Goal: Information Seeking & Learning: Learn about a topic

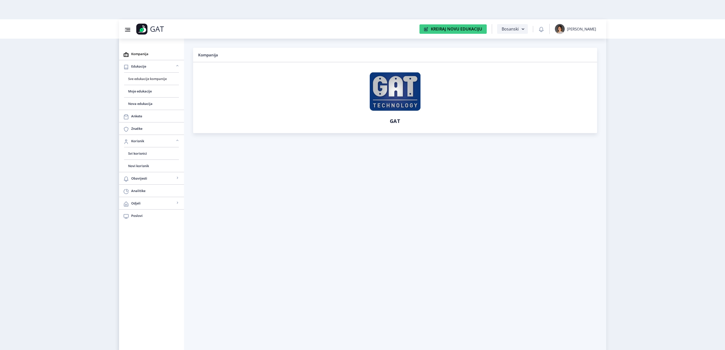
scroll to position [19, 0]
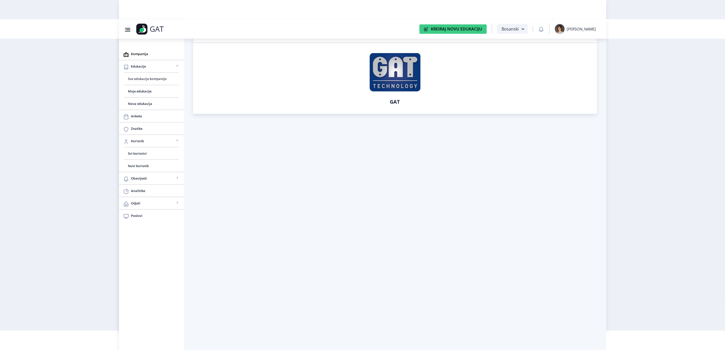
click at [159, 77] on span "Sve edukacije kompanije" at bounding box center [151, 79] width 47 height 6
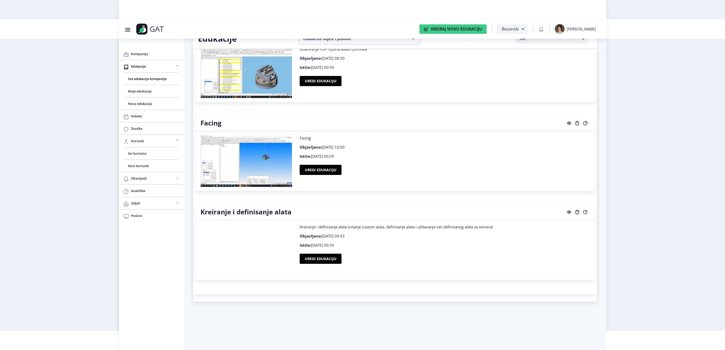
scroll to position [571, 0]
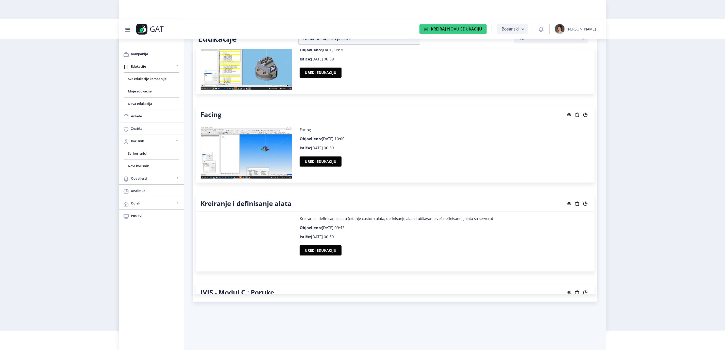
click at [568, 113] on rect at bounding box center [569, 114] width 5 height 5
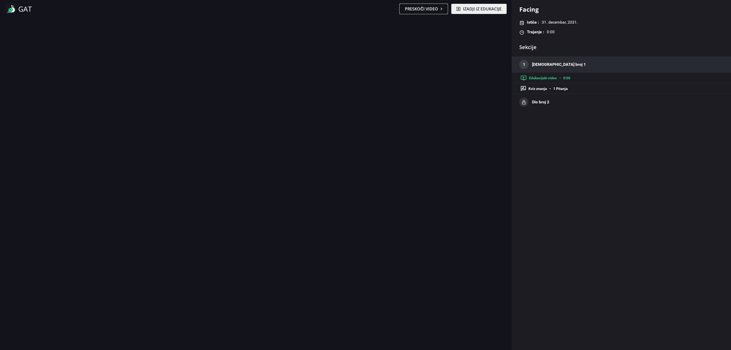
click at [430, 10] on span "Preskoči video" at bounding box center [421, 9] width 33 height 6
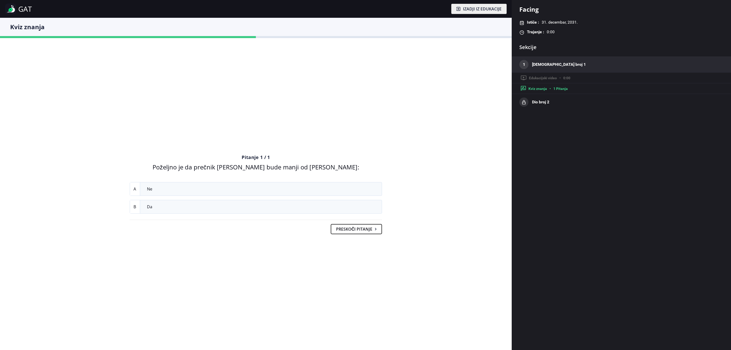
click at [362, 230] on button "Preskoči pitanje" at bounding box center [357, 229] width 52 height 10
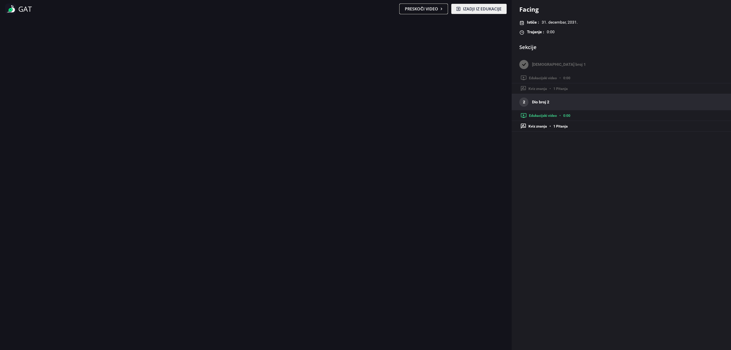
click at [426, 9] on span "Preskoči video" at bounding box center [421, 9] width 33 height 6
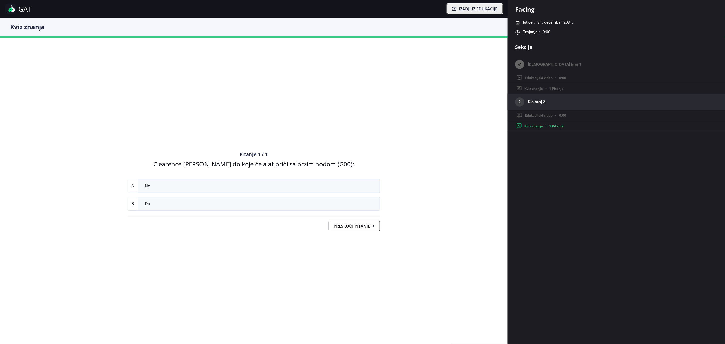
click at [459, 9] on span "Izadji iz edukacije" at bounding box center [478, 9] width 39 height 6
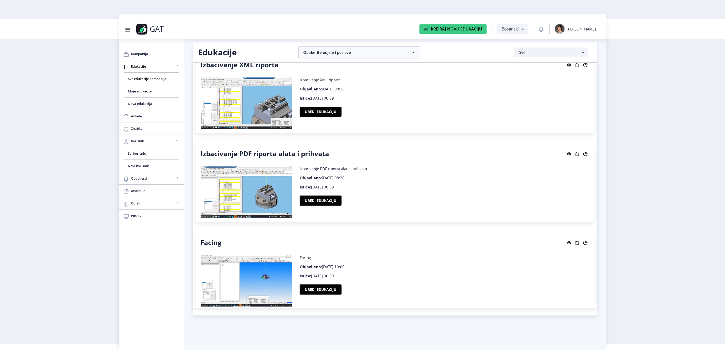
scroll to position [419, 0]
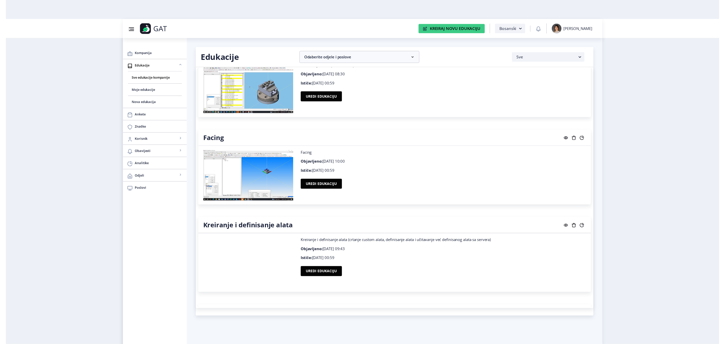
scroll to position [571, 0]
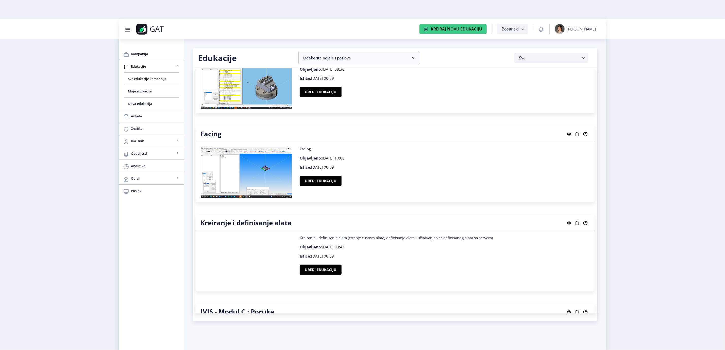
click at [568, 223] on rect at bounding box center [569, 222] width 5 height 5
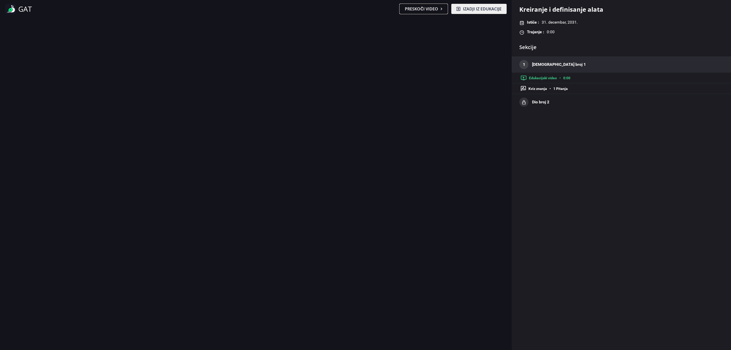
click at [416, 5] on button "Preskoči video" at bounding box center [423, 9] width 48 height 10
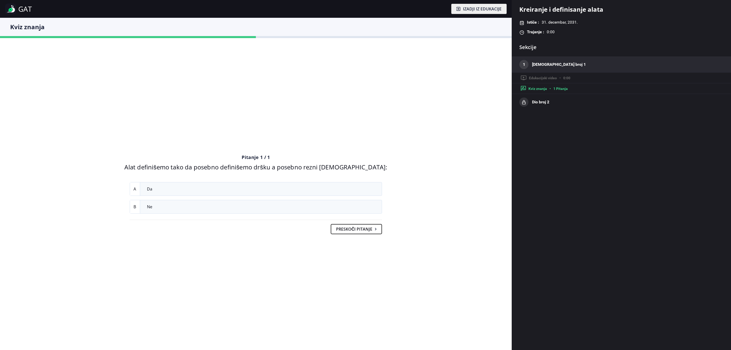
click at [347, 232] on button "Preskoči pitanje" at bounding box center [357, 229] width 52 height 10
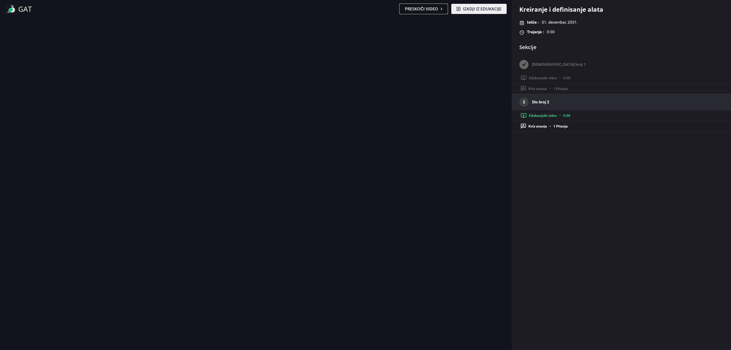
click at [437, 7] on span "Preskoči video" at bounding box center [421, 9] width 33 height 6
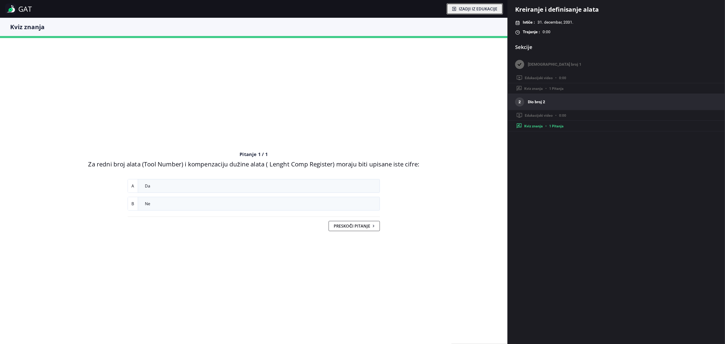
click at [488, 9] on span "Izadji iz edukacije" at bounding box center [478, 9] width 39 height 6
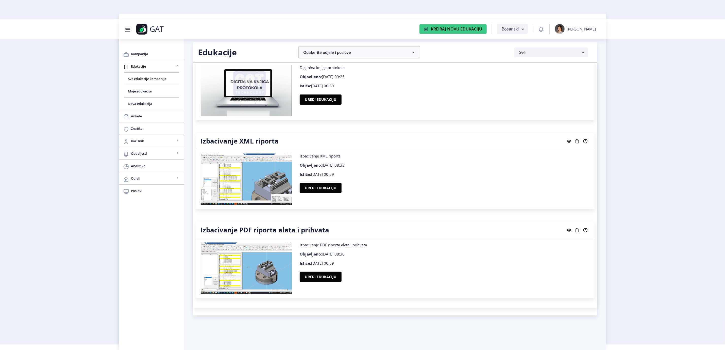
scroll to position [419, 0]
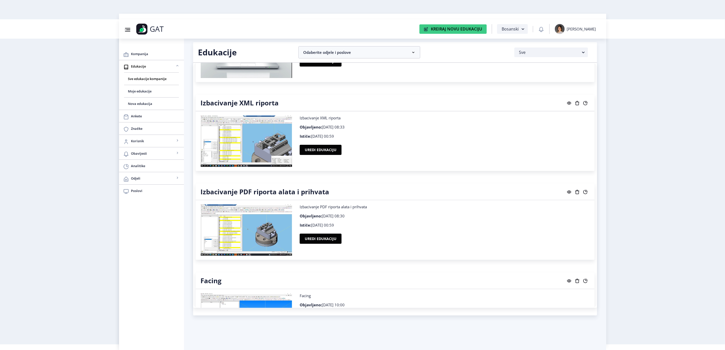
click at [585, 191] on rect at bounding box center [585, 191] width 5 height 5
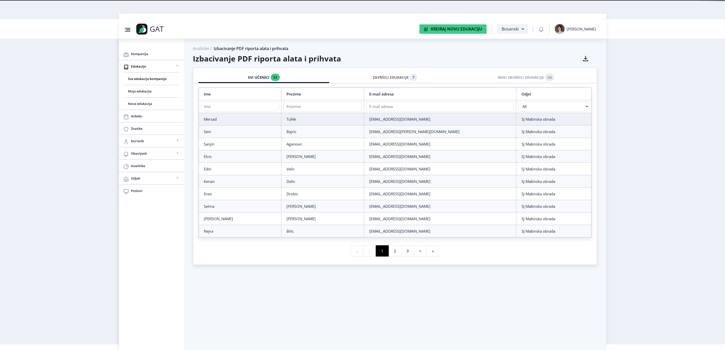
click at [389, 82] on div "ZAVRŠILI EDUKACIJE 7" at bounding box center [395, 77] width 124 height 11
